Goal: Information Seeking & Learning: Learn about a topic

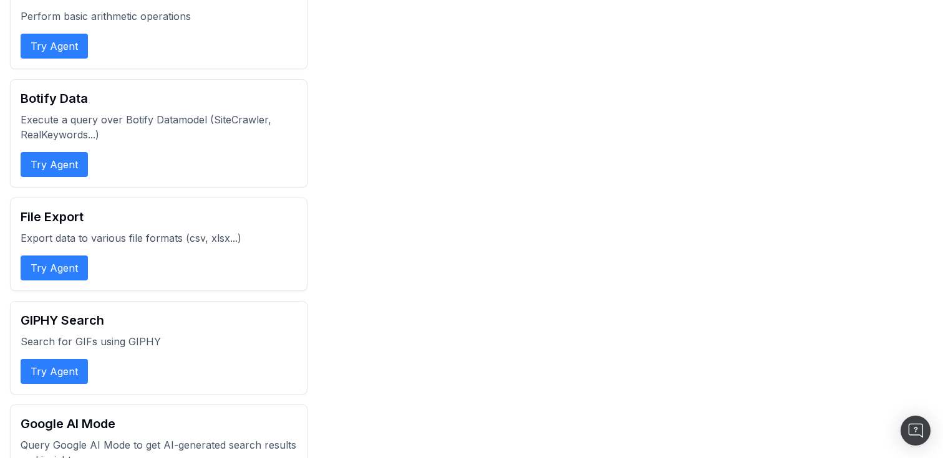
scroll to position [893, 0]
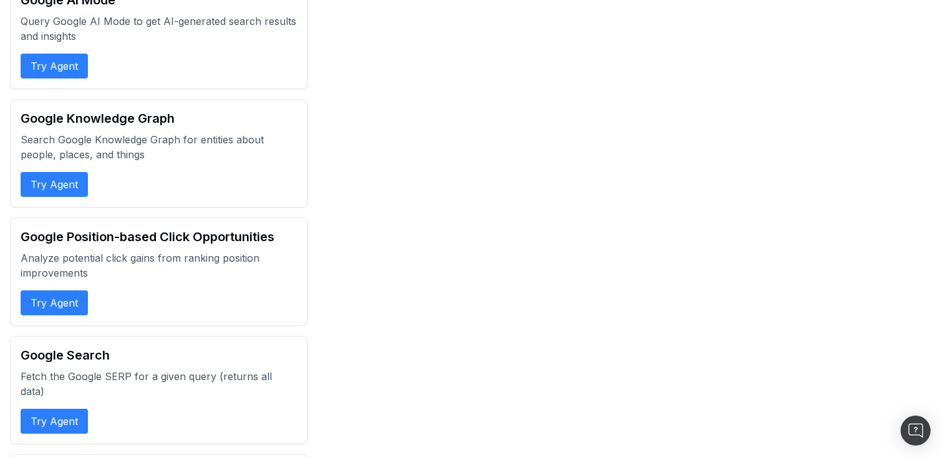
click at [75, 184] on button "Try Agent" at bounding box center [54, 184] width 67 height 25
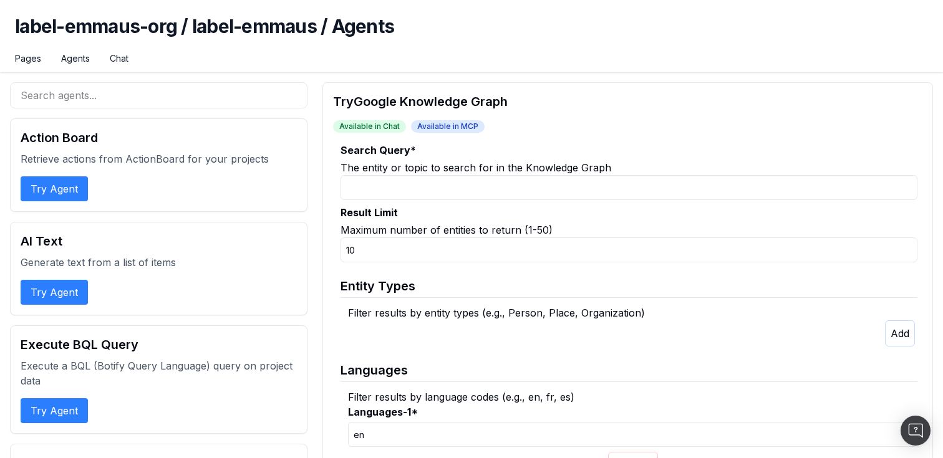
click at [65, 187] on button "Try Agent" at bounding box center [54, 189] width 67 height 25
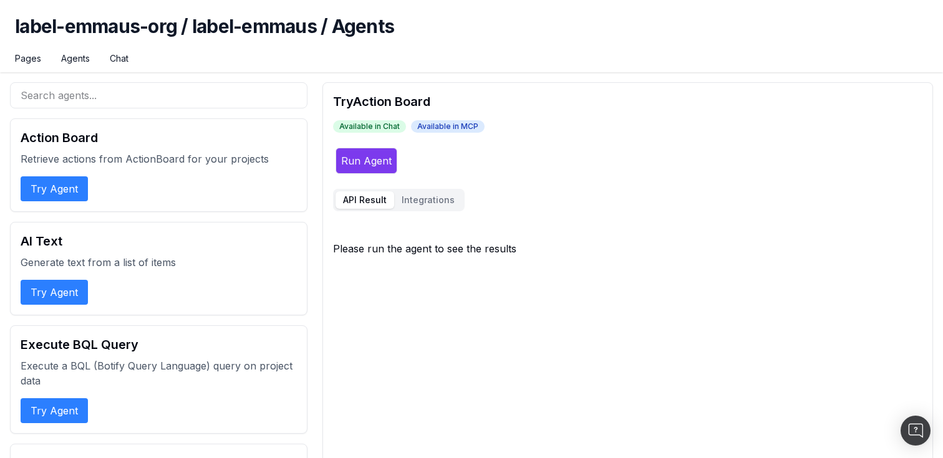
click at [60, 292] on button "Try Agent" at bounding box center [54, 292] width 67 height 25
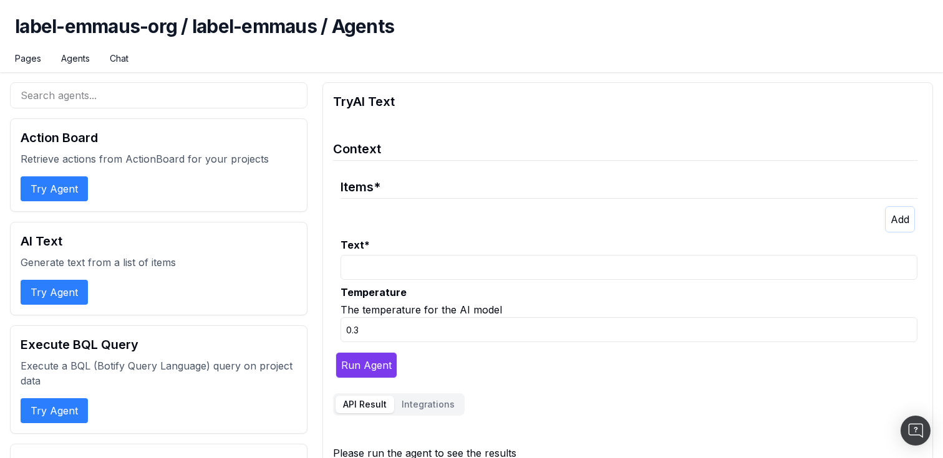
click at [57, 401] on button "Try Agent" at bounding box center [54, 411] width 67 height 25
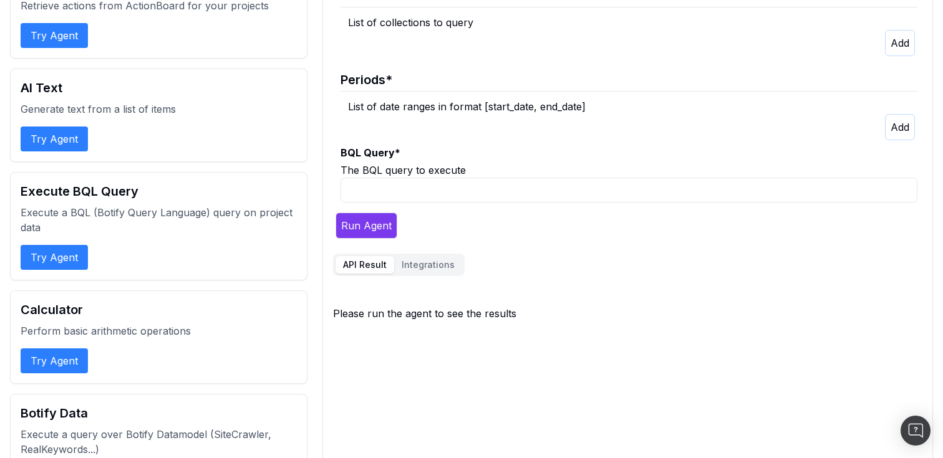
scroll to position [153, 0]
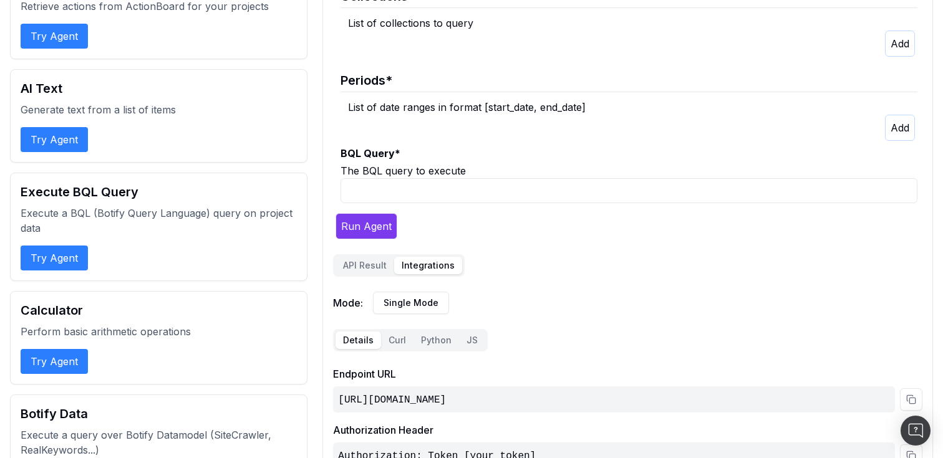
click at [411, 260] on button "Integrations" at bounding box center [428, 265] width 68 height 17
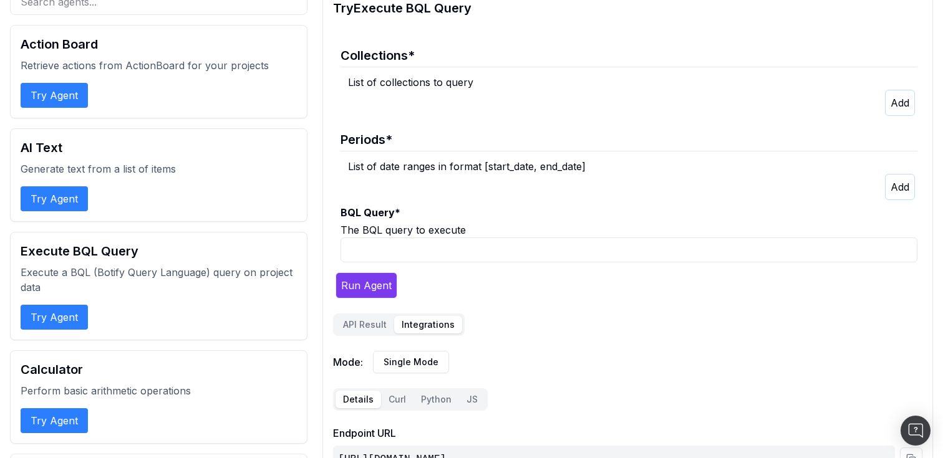
scroll to position [0, 0]
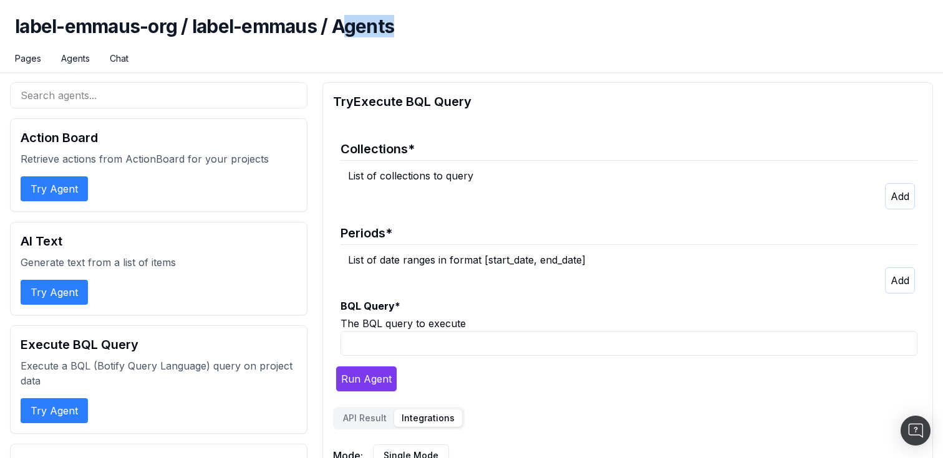
drag, startPoint x: 346, startPoint y: 27, endPoint x: 443, endPoint y: 27, distance: 97.3
click at [443, 27] on h1 "label-emmaus-org / label-emmaus / Agents" at bounding box center [471, 33] width 913 height 37
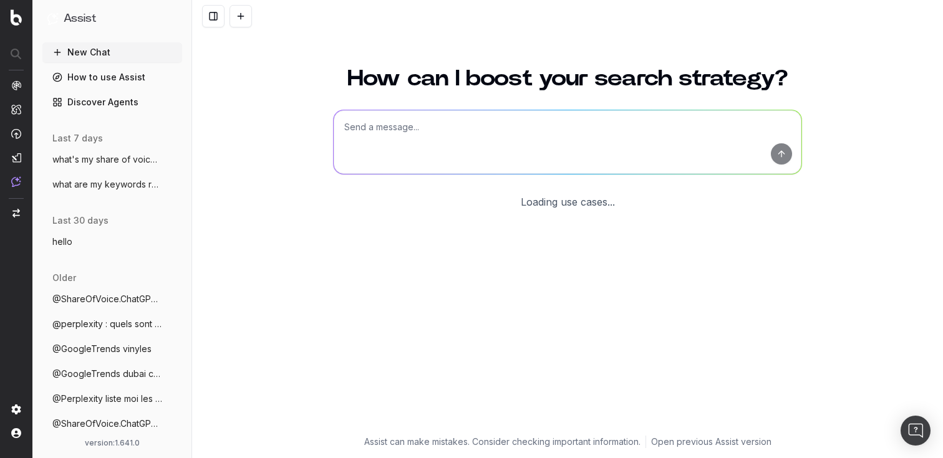
scroll to position [26, 0]
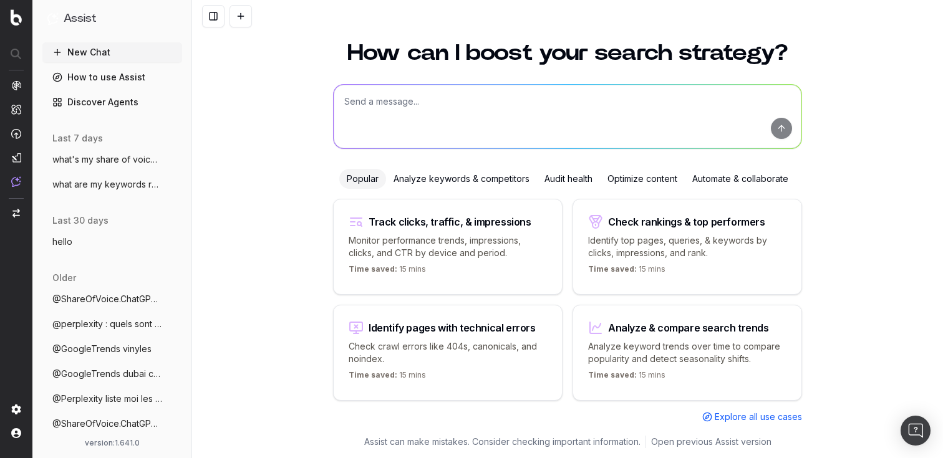
click at [82, 97] on link "Discover Agents" at bounding box center [112, 102] width 140 height 20
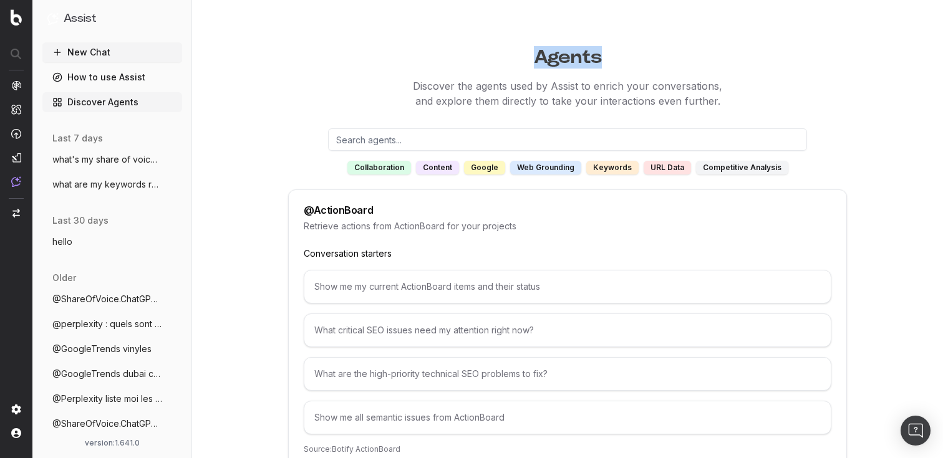
drag, startPoint x: 531, startPoint y: 56, endPoint x: 635, endPoint y: 56, distance: 103.5
click at [635, 56] on h1 "Agents" at bounding box center [567, 54] width 751 height 29
click at [410, 217] on div "@ ActionBoard Retrieve actions from ActionBoard for your projects Conversation …" at bounding box center [567, 330] width 559 height 281
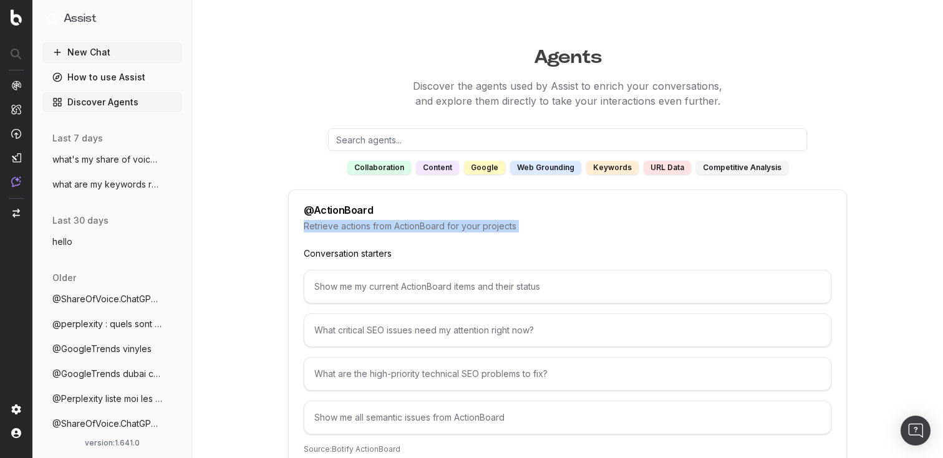
click at [410, 217] on div "@ ActionBoard Retrieve actions from ActionBoard for your projects Conversation …" at bounding box center [567, 330] width 559 height 281
click at [423, 226] on p "Retrieve actions from ActionBoard for your projects" at bounding box center [568, 226] width 528 height 12
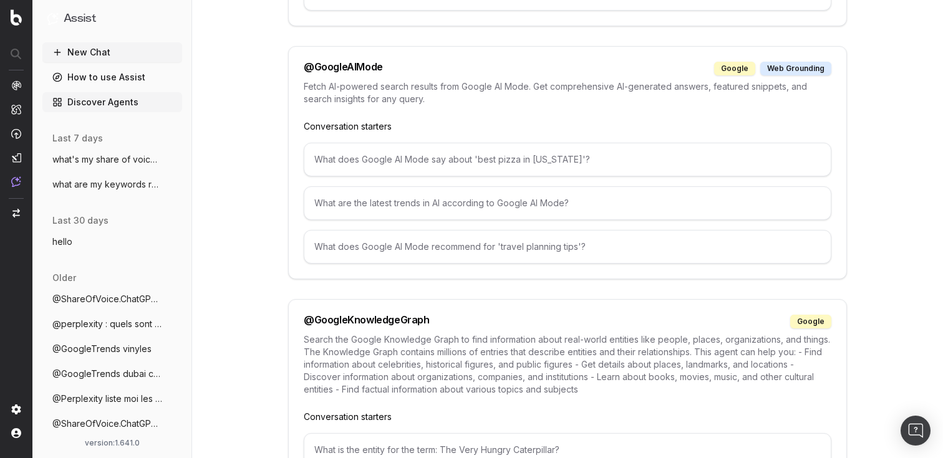
scroll to position [1188, 0]
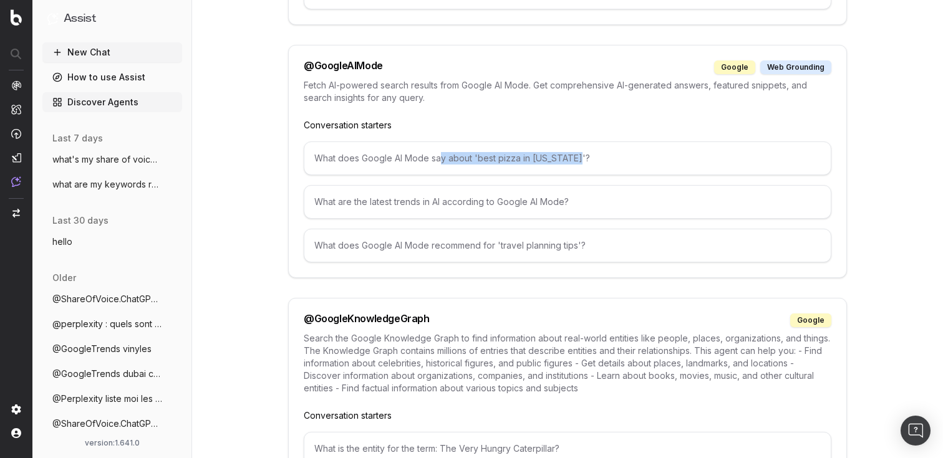
drag, startPoint x: 439, startPoint y: 160, endPoint x: 599, endPoint y: 160, distance: 160.9
click at [599, 160] on div "What does Google AI Mode say about 'best pizza in New York'?" at bounding box center [568, 159] width 528 height 34
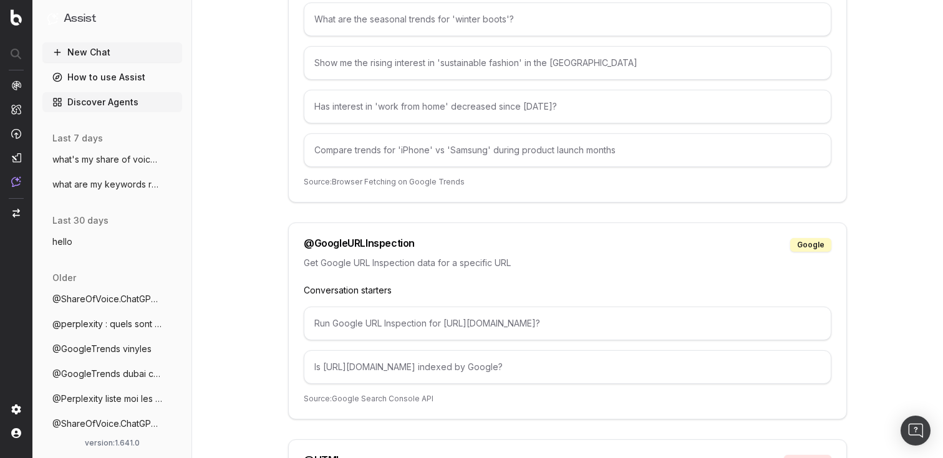
scroll to position [2556, 0]
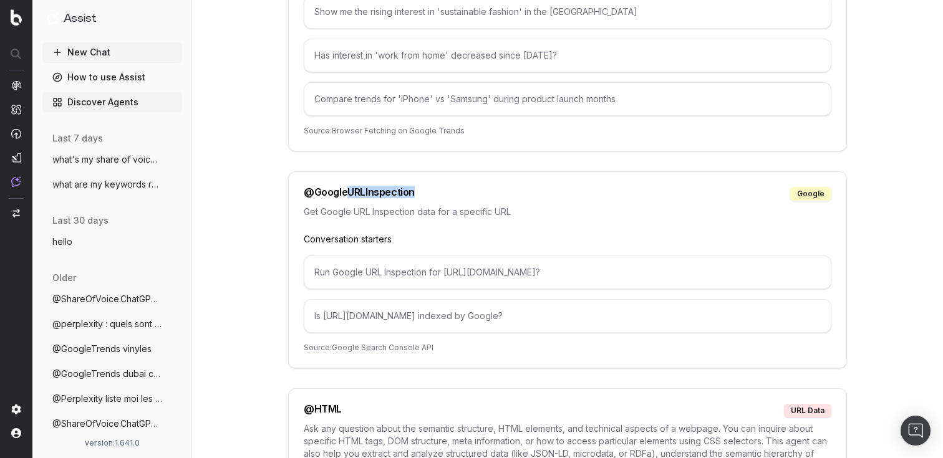
drag, startPoint x: 347, startPoint y: 190, endPoint x: 436, endPoint y: 189, distance: 88.6
click at [436, 189] on div "@ GoogleURLInspection google" at bounding box center [568, 194] width 528 height 14
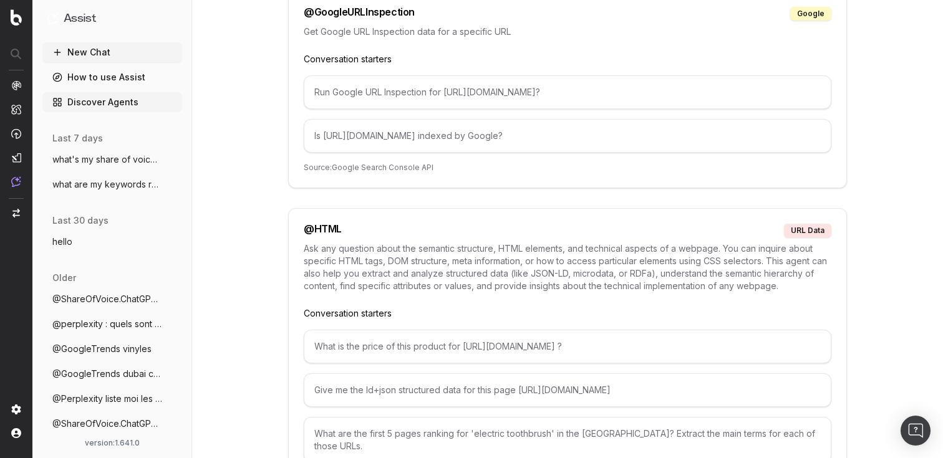
scroll to position [2740, 0]
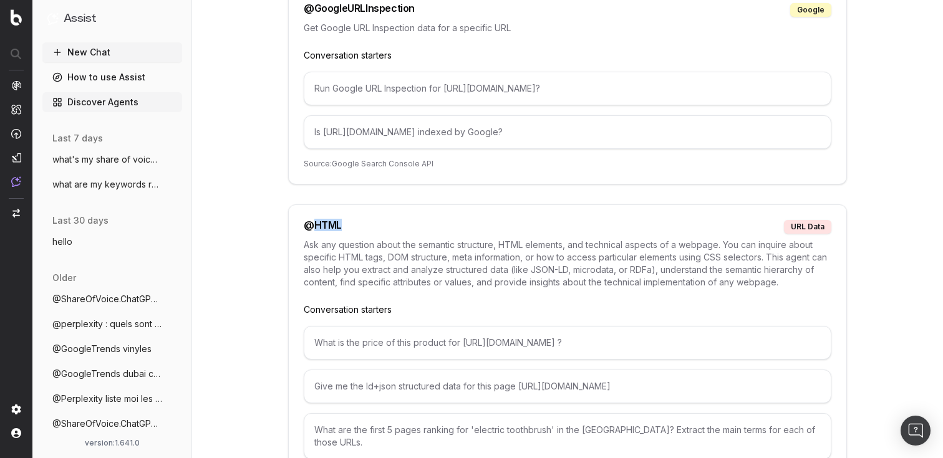
drag, startPoint x: 314, startPoint y: 223, endPoint x: 372, endPoint y: 223, distance: 57.4
click at [372, 223] on div "@ HTML URL data" at bounding box center [568, 227] width 528 height 14
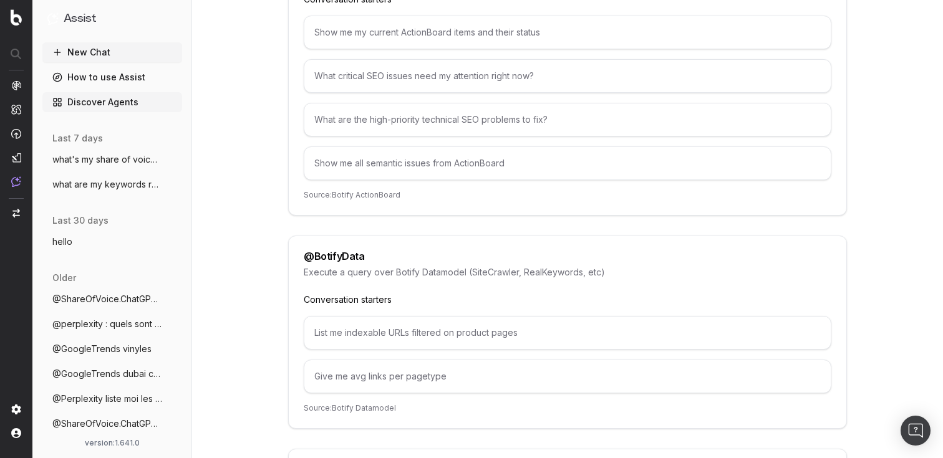
scroll to position [0, 0]
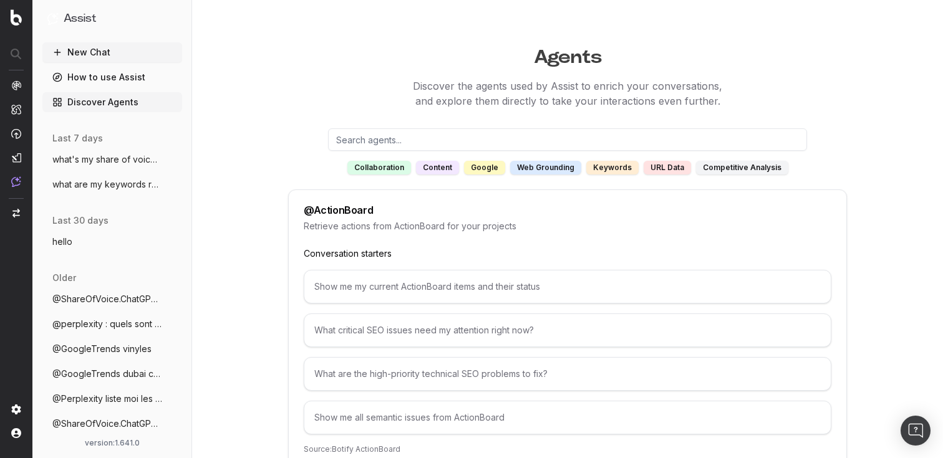
click at [64, 168] on button "what's my share of voice on chatgpt for" at bounding box center [112, 160] width 140 height 20
click at [94, 101] on link "Discover Agents" at bounding box center [112, 102] width 140 height 20
drag, startPoint x: 532, startPoint y: 64, endPoint x: 599, endPoint y: 59, distance: 67.6
click at [599, 59] on h1 "Agents" at bounding box center [567, 54] width 751 height 29
